Goal: Task Accomplishment & Management: Use online tool/utility

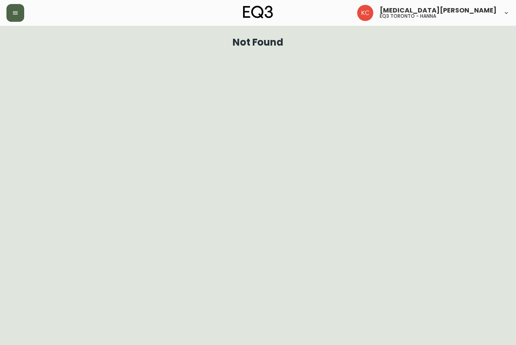
click at [18, 14] on icon "button" at bounding box center [15, 13] width 6 height 6
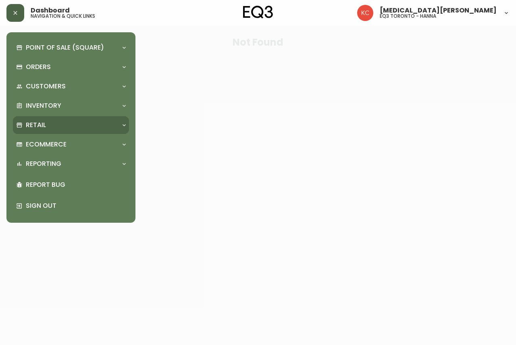
click at [48, 124] on div "Retail" at bounding box center [67, 125] width 102 height 9
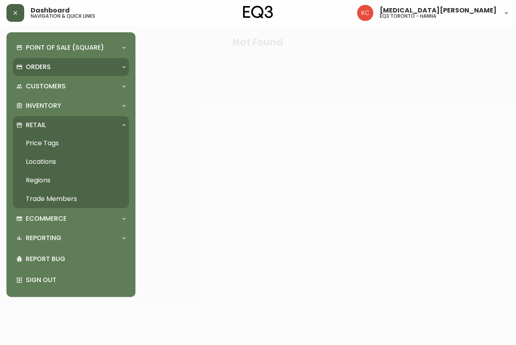
click at [45, 73] on div "Orders" at bounding box center [71, 67] width 116 height 18
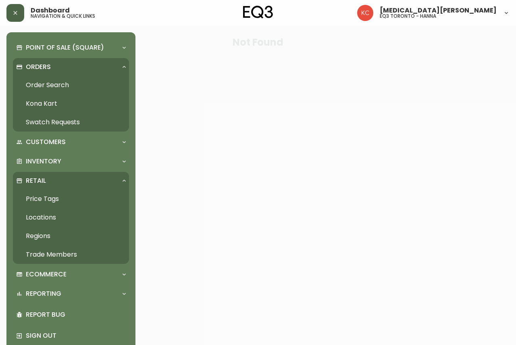
click at [52, 88] on link "Order Search" at bounding box center [71, 85] width 116 height 19
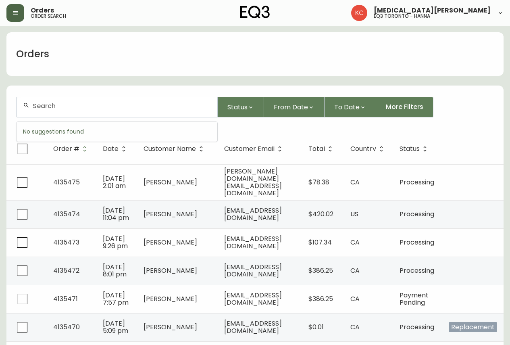
click at [60, 104] on input "text" at bounding box center [122, 106] width 178 height 8
paste input "26657"
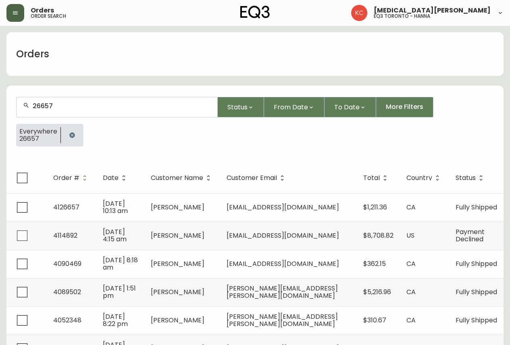
type input "26657"
click at [69, 133] on icon "button" at bounding box center [71, 134] width 5 height 5
